Goal: Task Accomplishment & Management: Complete application form

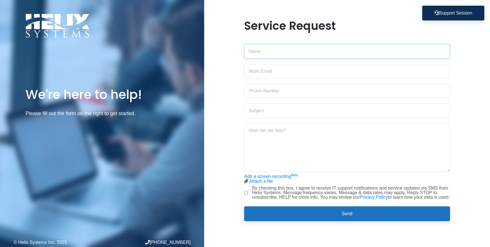
click at [267, 52] on input "text" at bounding box center [347, 51] width 206 height 15
type input "[PERSON_NAME]"
type input "[PERSON_NAME][EMAIL_ADDRESS][PERSON_NAME][DOMAIN_NAME]"
click at [267, 96] on input "text" at bounding box center [347, 90] width 206 height 15
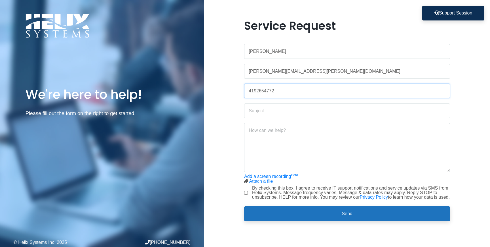
type input "4192654772"
click at [253, 111] on input "text" at bounding box center [347, 110] width 206 height 15
paste input "Azure Permission Request - Contributor Role on thea-voice Resource Group"
drag, startPoint x: 399, startPoint y: 110, endPoint x: 308, endPoint y: 107, distance: 90.6
click at [308, 107] on input "Azure Permission Request - Contributor Role on thea-voice Resource Group" at bounding box center [347, 110] width 206 height 15
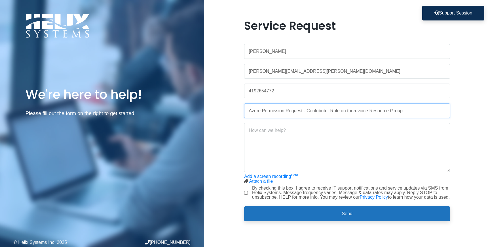
paste input "Microsoft.Authorization/roleAssignments/write"
click at [395, 132] on textarea at bounding box center [347, 147] width 206 height 49
type input "Azure Permission Request - Contributor Role on thea-voice Resource Group"
click at [271, 126] on textarea at bounding box center [347, 147] width 206 height 49
paste textarea "Hi [Admin Name], I'm setting up a new Azure SQL Database for our Thea Voice app…"
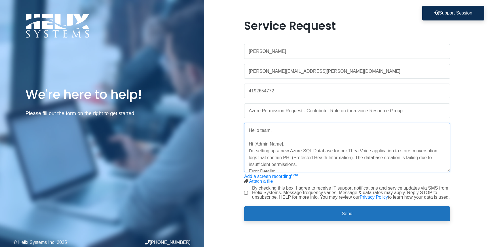
drag, startPoint x: 286, startPoint y: 141, endPoint x: 243, endPoint y: 141, distance: 42.3
click at [243, 141] on div "Service Request [PERSON_NAME] [PERSON_NAME][EMAIL_ADDRESS][PERSON_NAME][DOMAIN_…" at bounding box center [347, 123] width 215 height 209
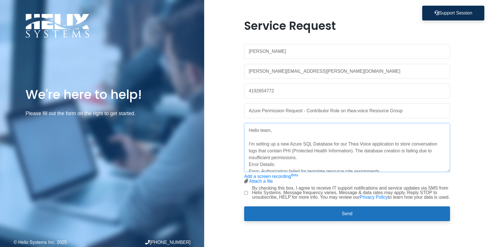
drag, startPoint x: 352, startPoint y: 148, endPoint x: 395, endPoint y: 144, distance: 42.6
click at [395, 144] on textarea "Hello team, I'm setting up a new Azure SQL Database for our Thea Voice applicat…" at bounding box center [347, 147] width 206 height 49
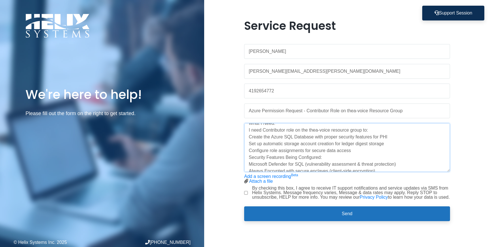
scroll to position [71, 0]
click at [355, 145] on textarea "Hello team, I'm setting up a new Azure SQL Database for our Thea Voice applicat…" at bounding box center [347, 147] width 206 height 49
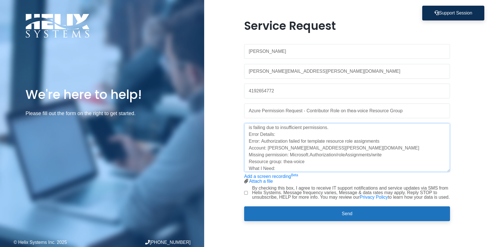
scroll to position [41, 0]
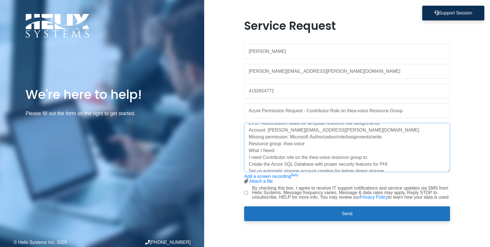
click at [306, 141] on textarea "Hello team, I'm setting up a new Azure SQL Database for our Thea Voice applicat…" at bounding box center [347, 147] width 206 height 49
click at [249, 140] on textarea "Hello team, I'm setting up a new Azure SQL Database for our Thea Voice applicat…" at bounding box center [347, 147] width 206 height 49
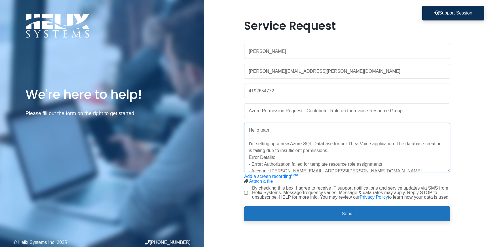
scroll to position [0, 0]
click at [337, 150] on textarea "Hello team, I'm setting up a new Azure SQL Database for our Thea Voice applicat…" at bounding box center [347, 147] width 206 height 49
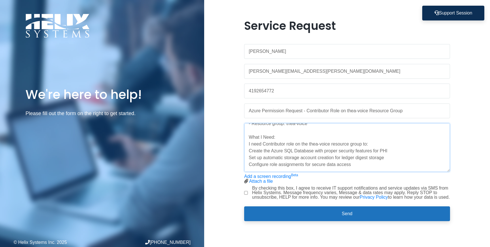
scroll to position [68, 0]
click at [248, 148] on textarea "Hello team, I'm setting up a new Azure SQL Database for our Thea Voice applicat…" at bounding box center [347, 147] width 206 height 49
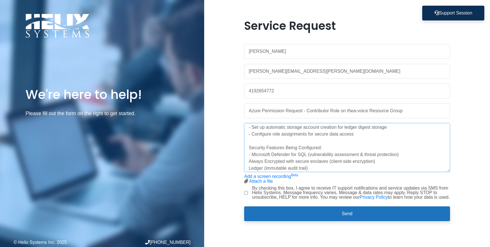
click at [349, 151] on textarea "Hello team, I'm setting up a new Azure SQL Database for our Thea Voice applicat…" at bounding box center [347, 147] width 206 height 49
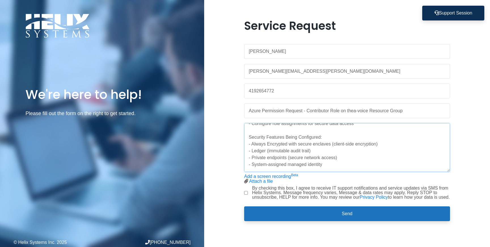
type textarea "Hello team, I'm setting up a new Azure SQL Database for our Thea Voice applicat…"
click at [247, 192] on input "By checking this box, I agree to receive IT support notifications and service u…" at bounding box center [246, 193] width 4 height 4
checkbox input "true"
click at [268, 175] on link "Add a screen recording Beta" at bounding box center [271, 176] width 54 height 5
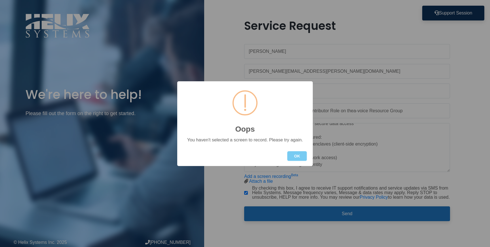
click at [292, 155] on button "OK" at bounding box center [297, 156] width 20 height 10
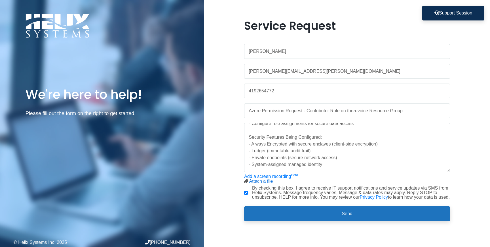
click at [271, 179] on link "Attach a file" at bounding box center [261, 181] width 24 height 5
click at [326, 160] on textarea "Hello team, I'm setting up a new Azure SQL Database for our Thea Voice applicat…" at bounding box center [347, 147] width 206 height 49
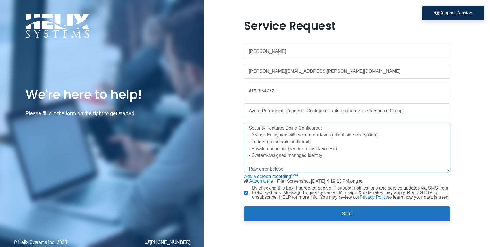
scroll to position [125, 0]
paste textarea "{ "code": "InvalidTemplateDeployment", "message": "The template deployment fail…"
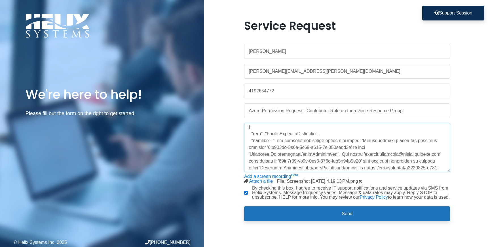
scroll to position [198, 0]
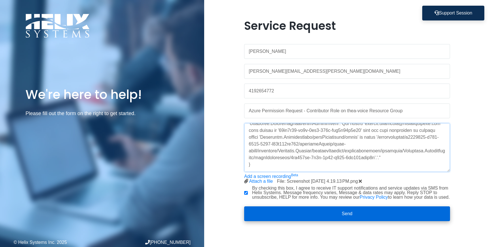
type textarea "Hello team, I'm setting up a new Azure SQL Database for our Thea Voice applicat…"
click at [354, 218] on button "Send" at bounding box center [347, 213] width 206 height 15
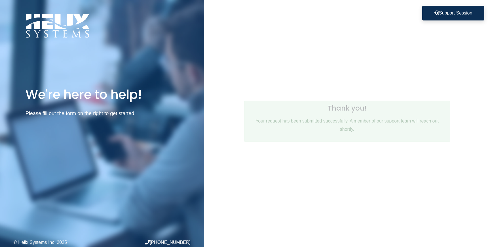
scroll to position [0, 0]
